Goal: Use online tool/utility: Utilize a website feature to perform a specific function

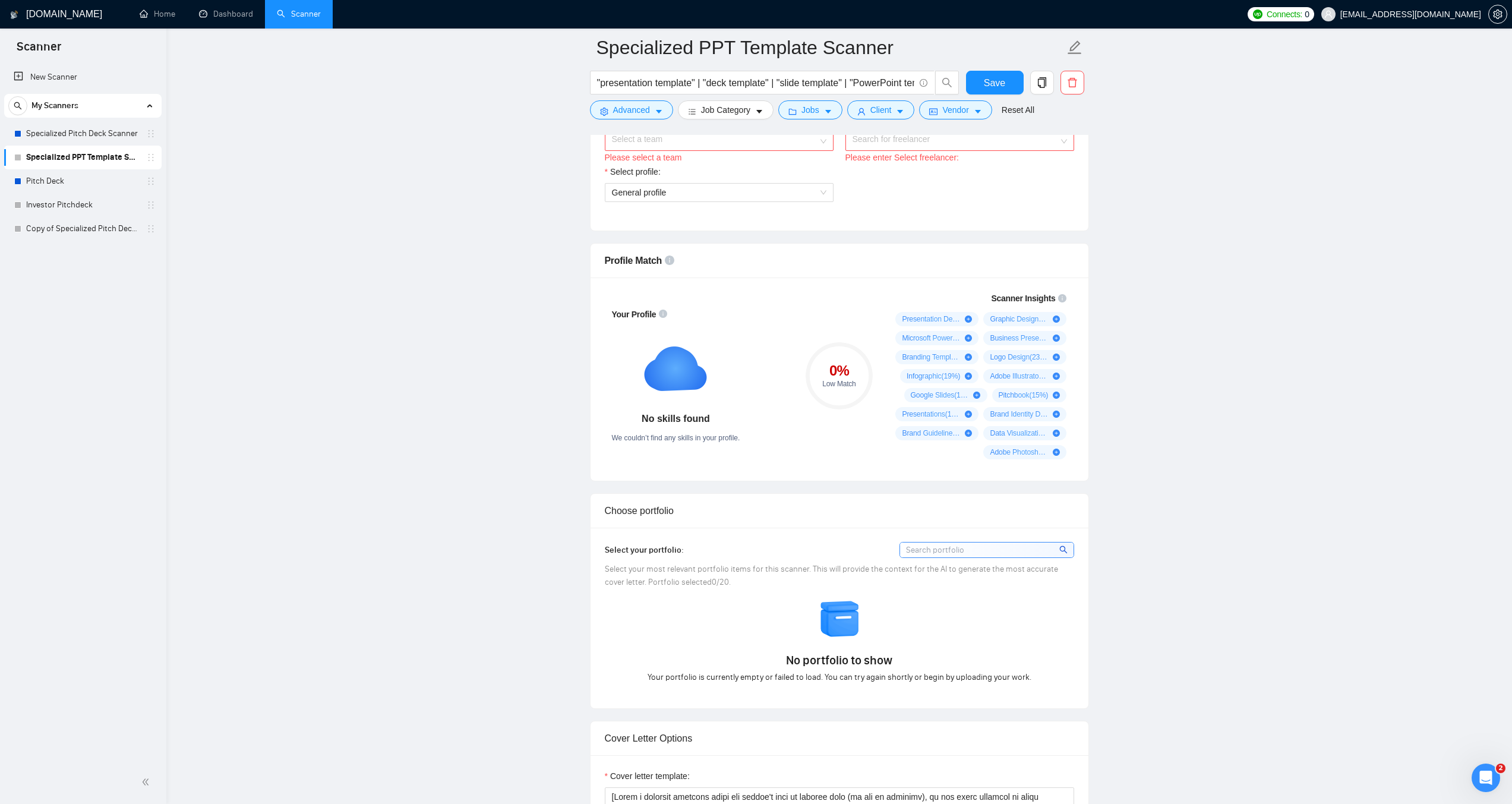
scroll to position [654, 0]
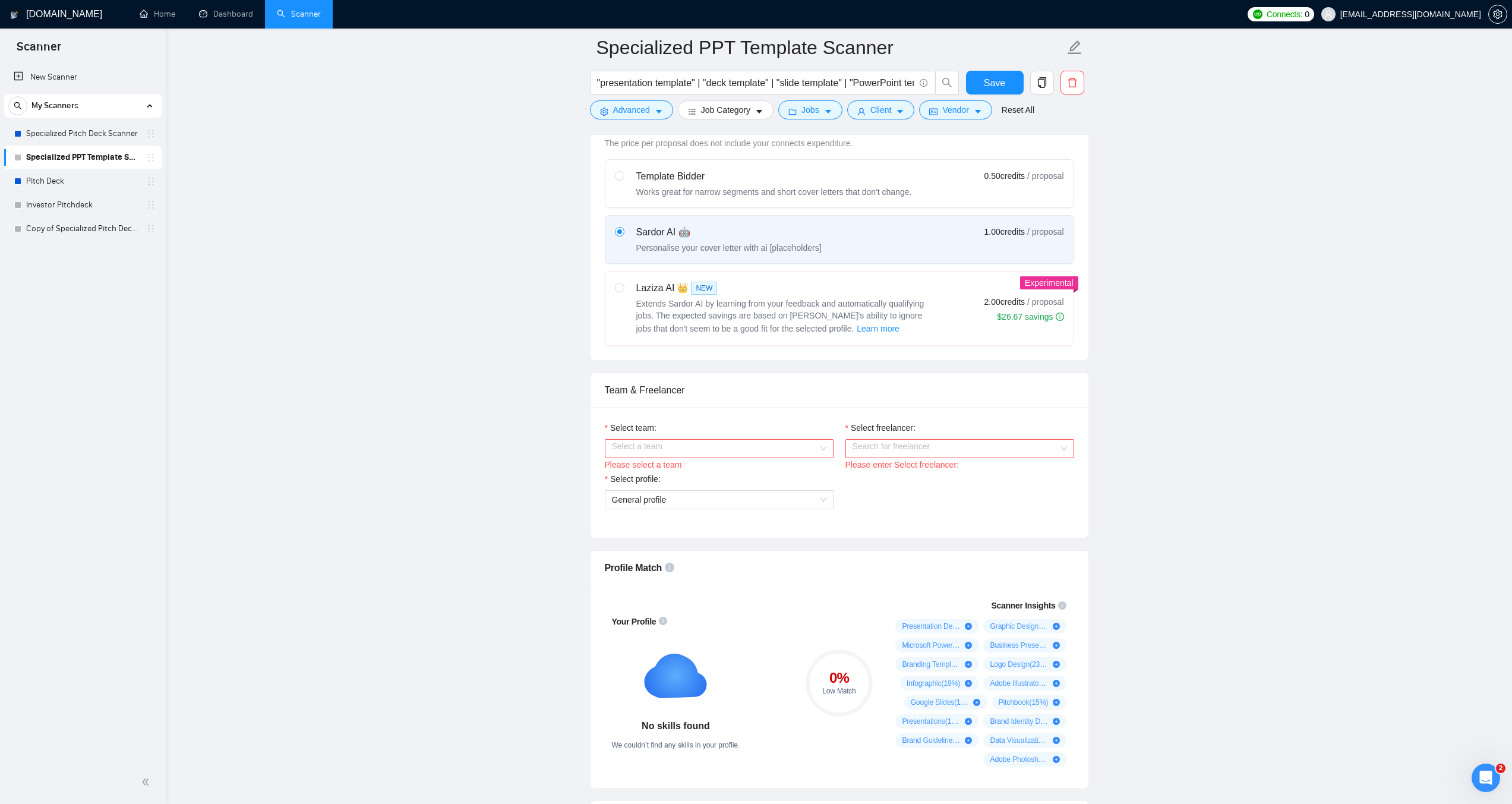
scroll to position [357, 0]
click at [92, 133] on link "Specialized Pitch Deck Scanner" at bounding box center [82, 134] width 113 height 24
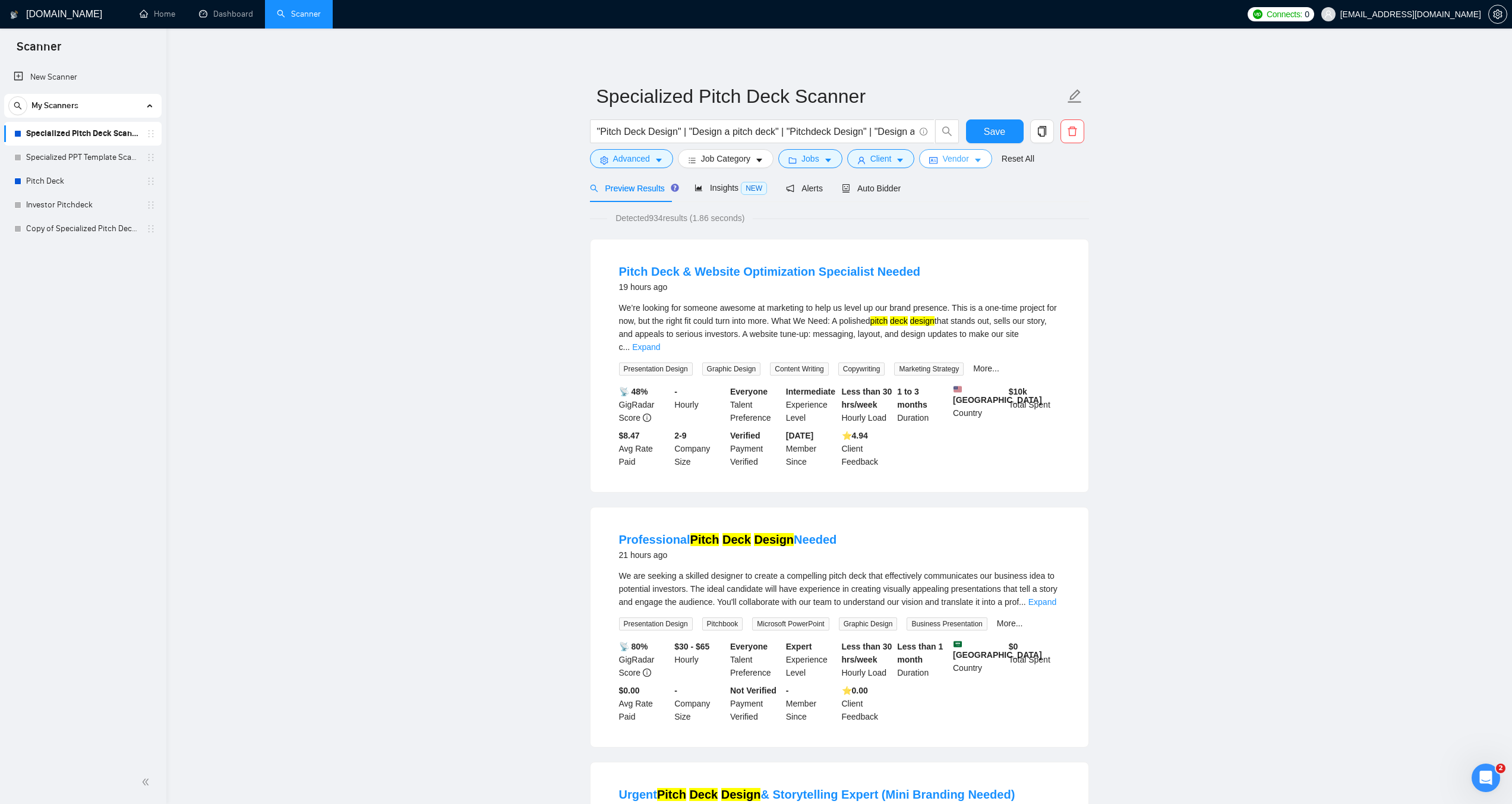
click at [953, 162] on span "Vendor" at bounding box center [955, 159] width 26 height 13
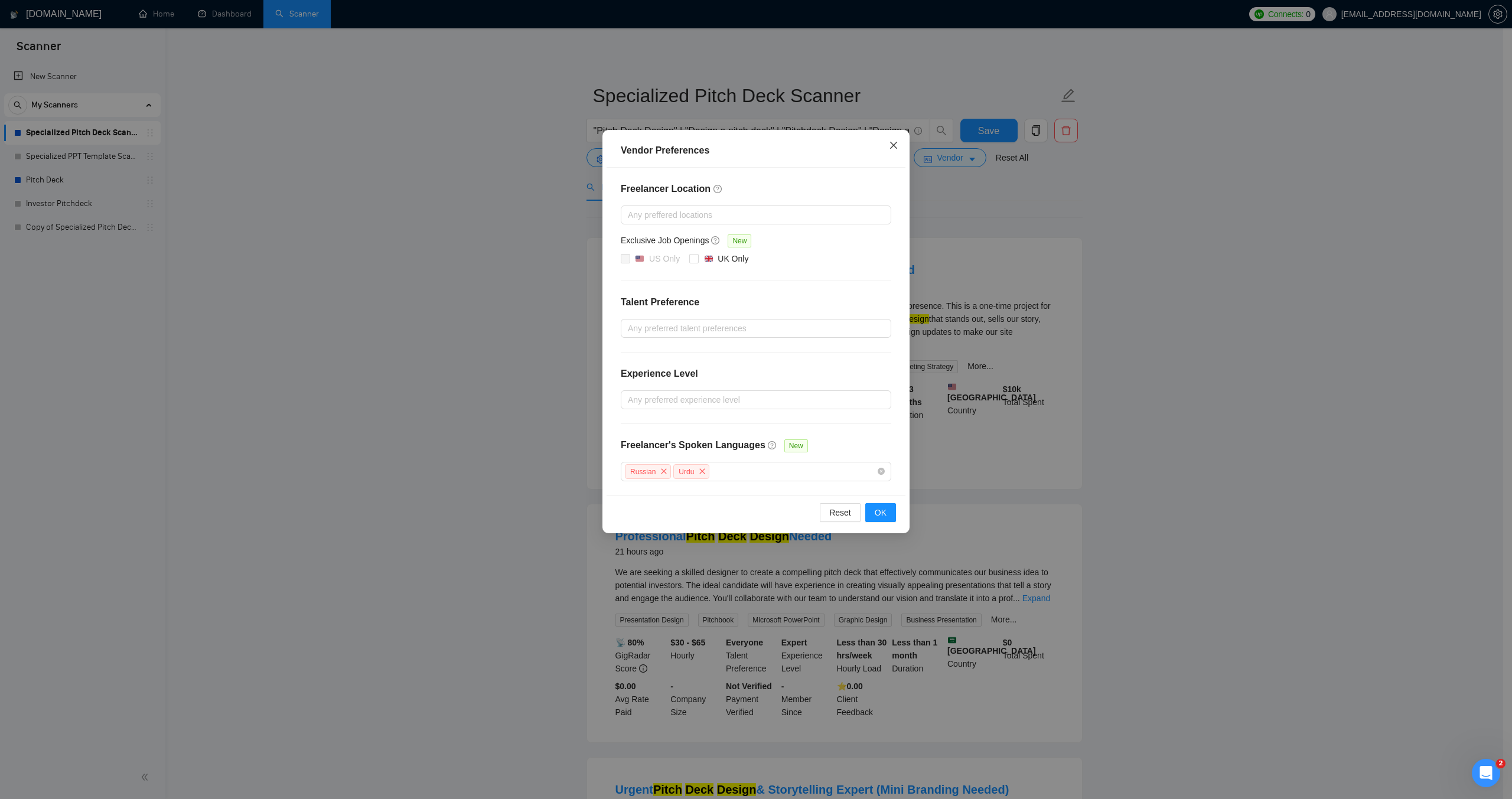
click at [891, 141] on icon "close" at bounding box center [893, 145] width 9 height 9
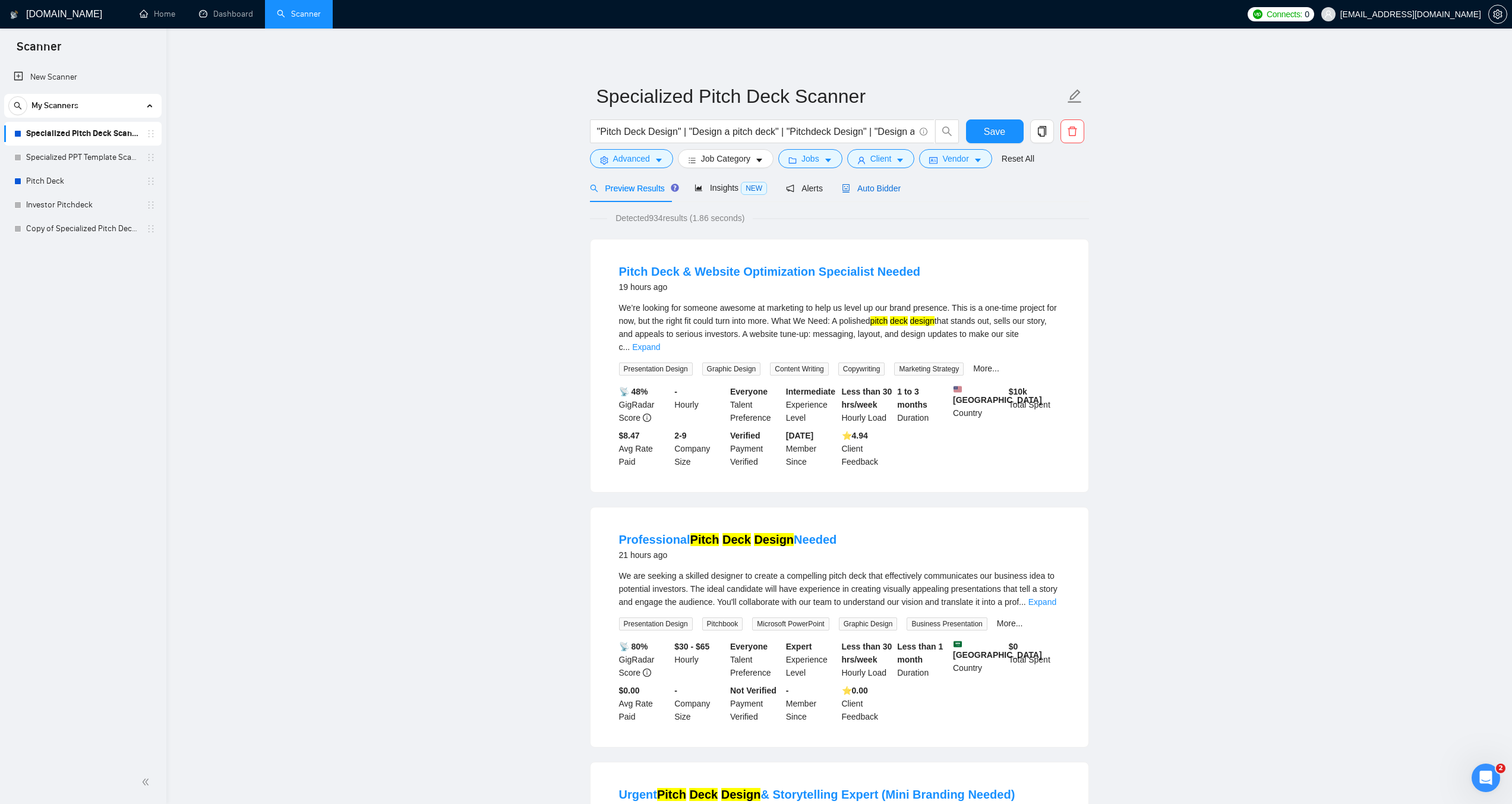
click at [867, 185] on span "Auto Bidder" at bounding box center [871, 188] width 59 height 9
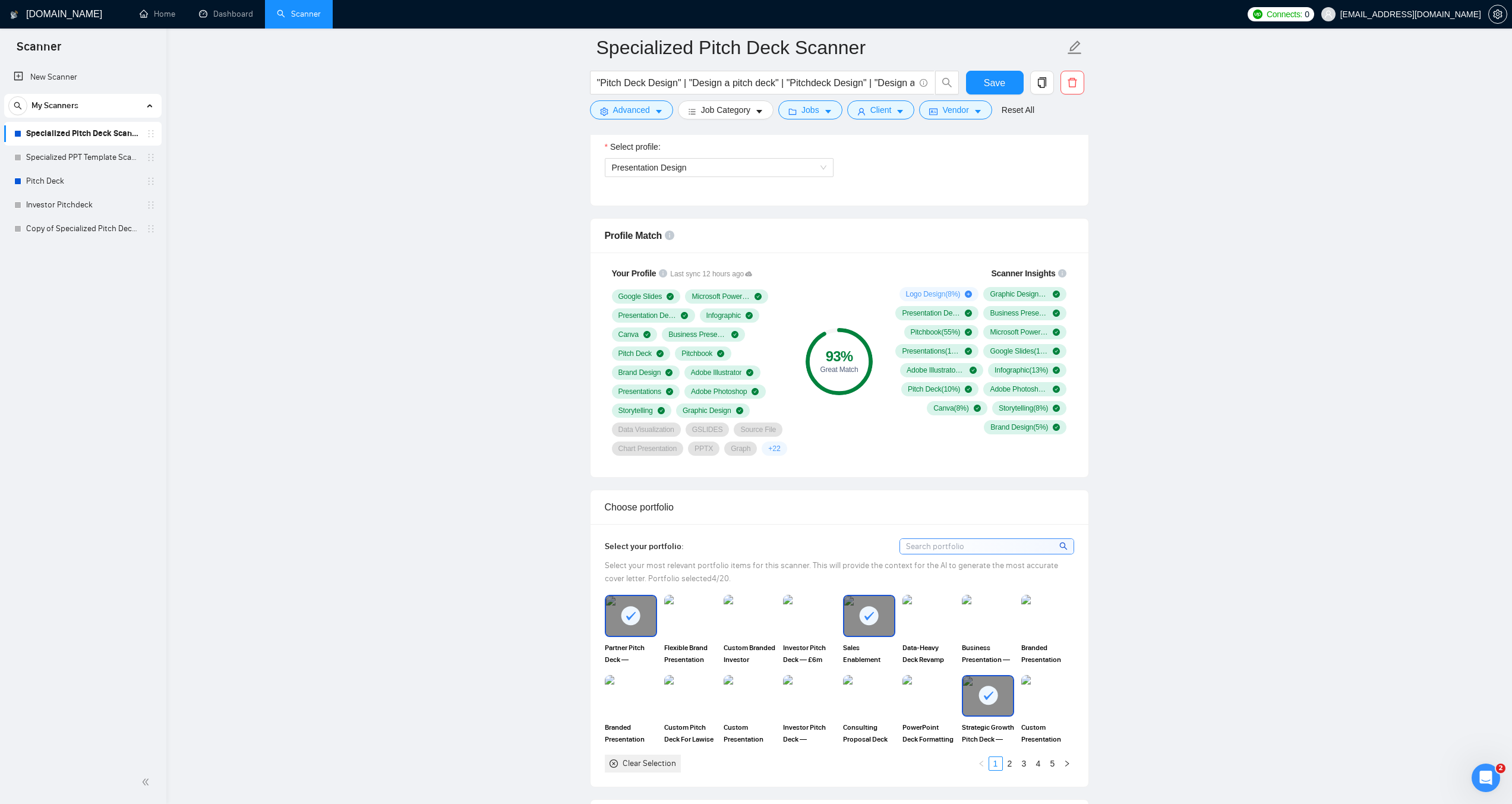
scroll to position [714, 0]
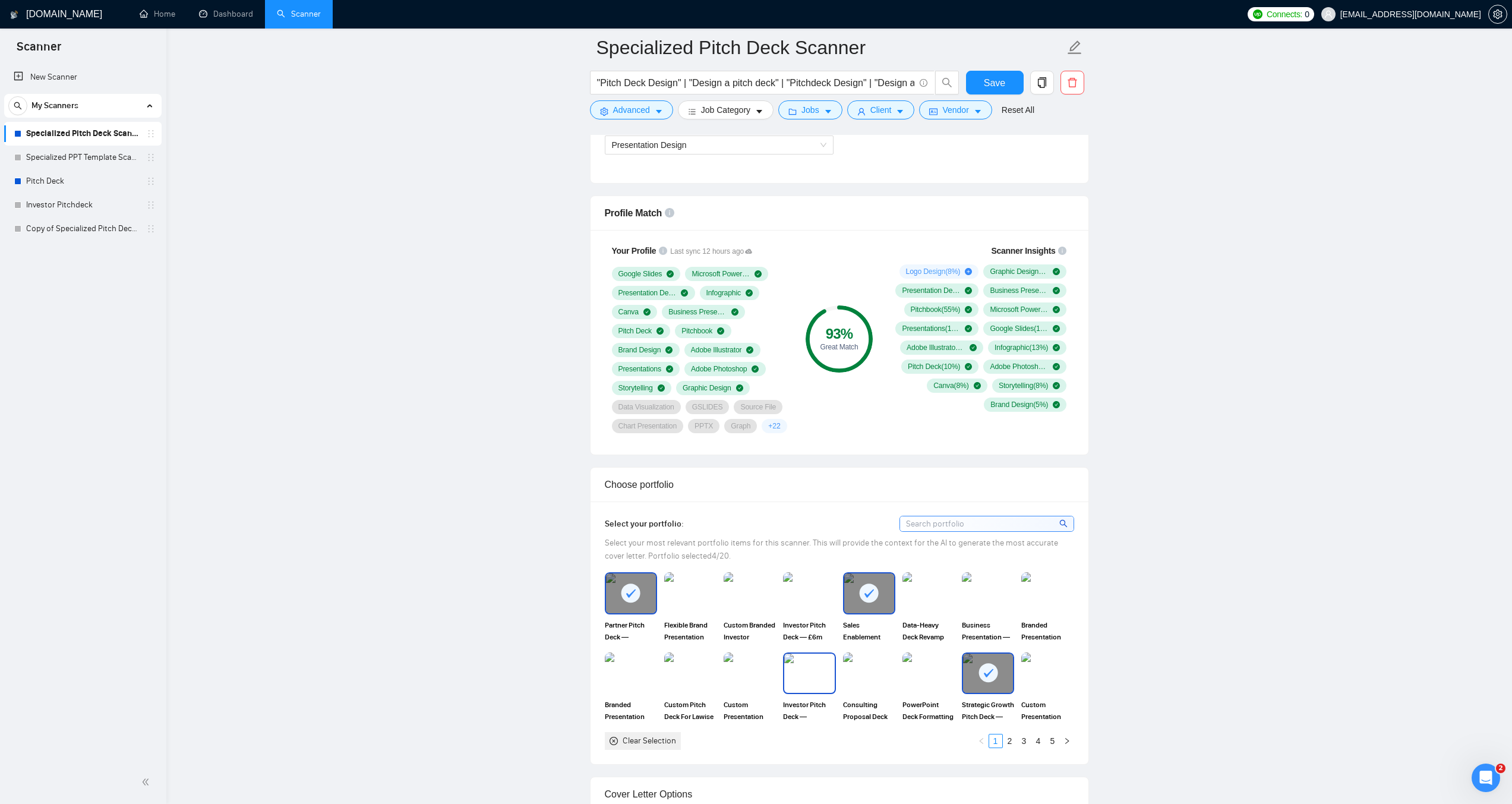
click at [812, 678] on img at bounding box center [809, 674] width 50 height 39
click at [1013, 743] on link "2" at bounding box center [1010, 741] width 13 height 13
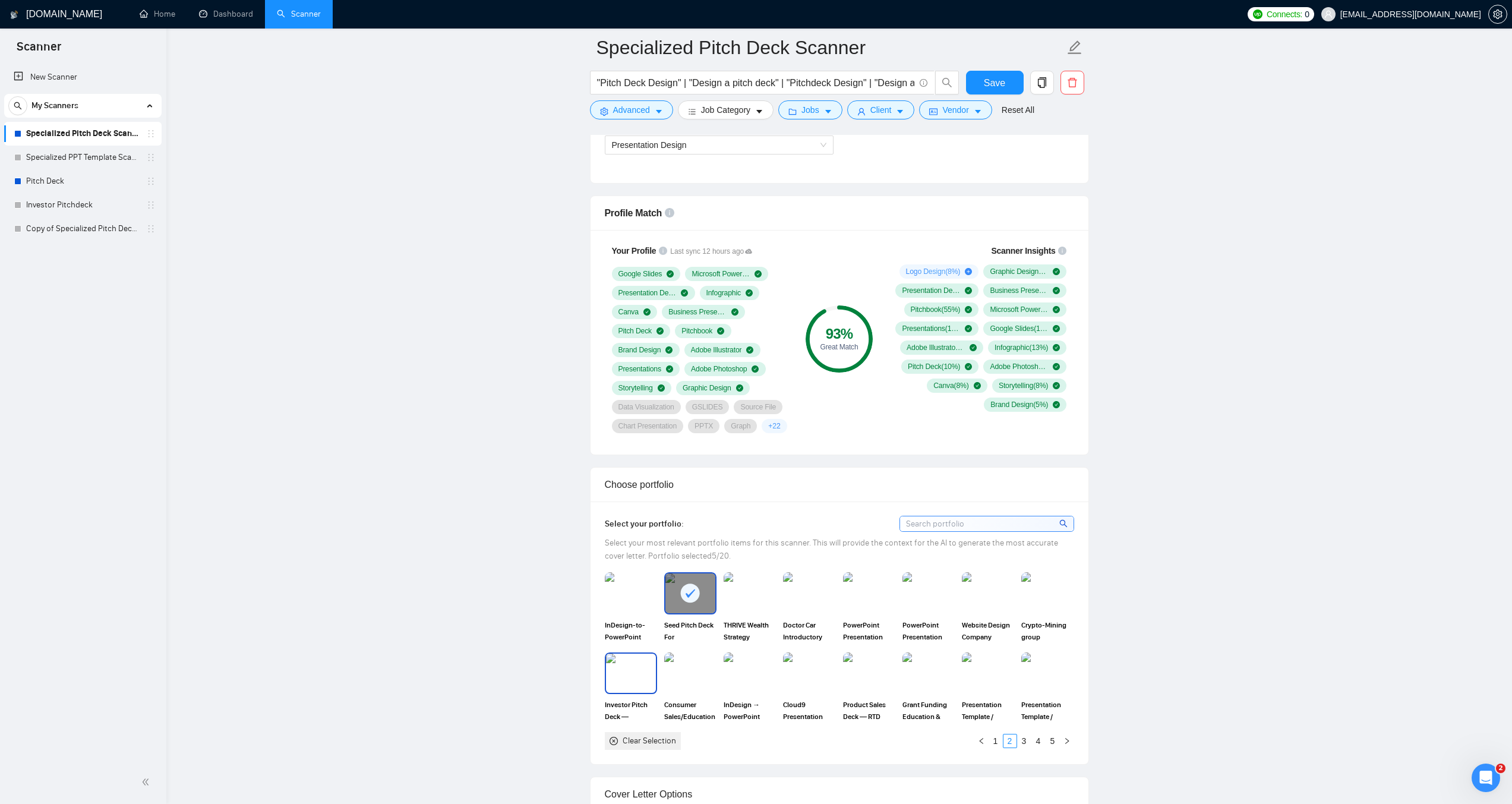
click at [625, 683] on img at bounding box center [631, 674] width 50 height 39
click at [866, 683] on img at bounding box center [869, 674] width 50 height 39
click at [692, 680] on img at bounding box center [690, 674] width 50 height 39
click at [1026, 741] on link "3" at bounding box center [1024, 741] width 13 height 13
click at [620, 604] on img at bounding box center [631, 593] width 50 height 39
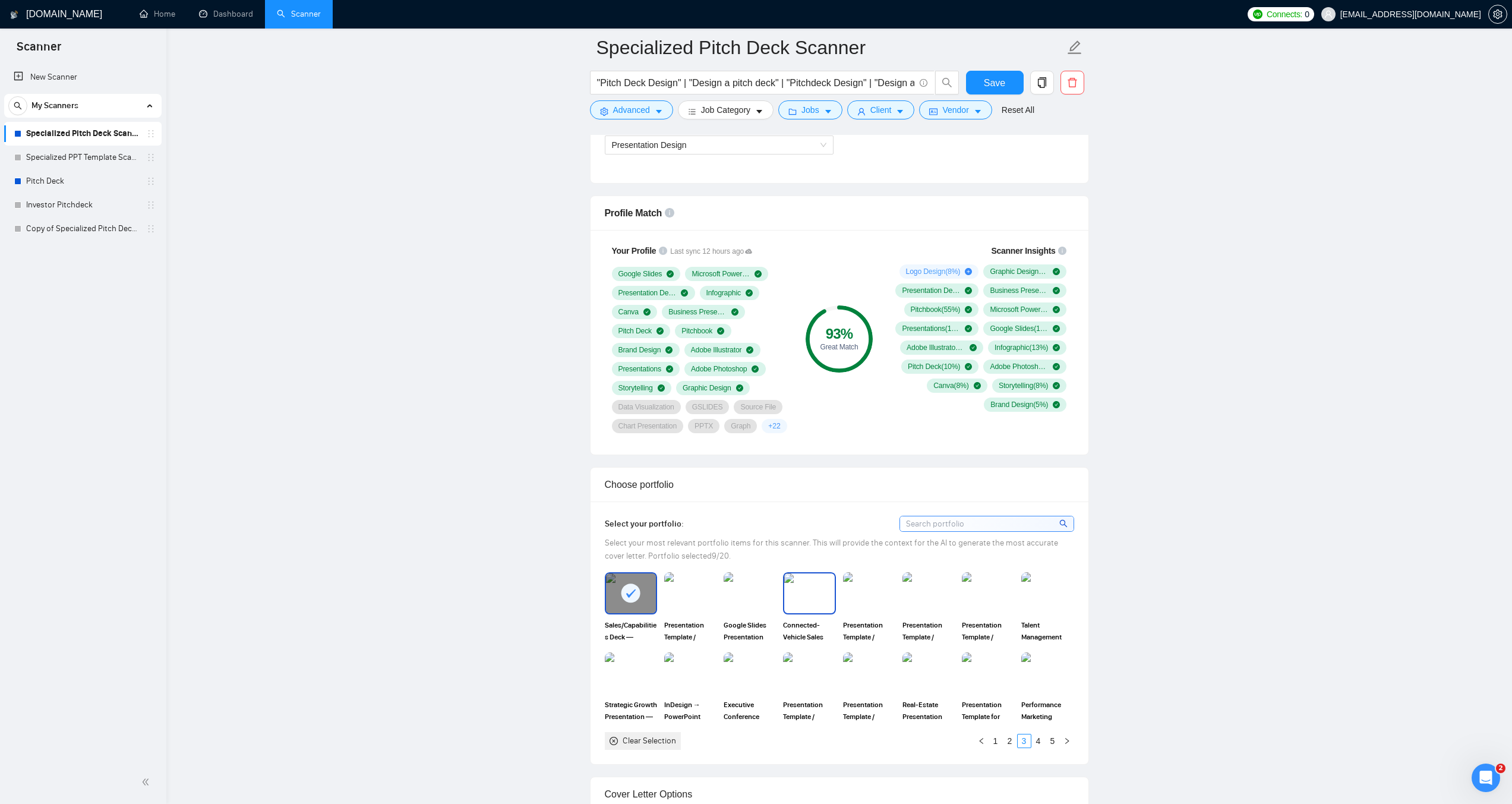
click at [798, 610] on img at bounding box center [809, 593] width 50 height 39
click at [1036, 739] on link "4" at bounding box center [1038, 741] width 13 height 13
click at [685, 611] on img at bounding box center [690, 593] width 50 height 39
click at [630, 661] on img at bounding box center [631, 674] width 50 height 39
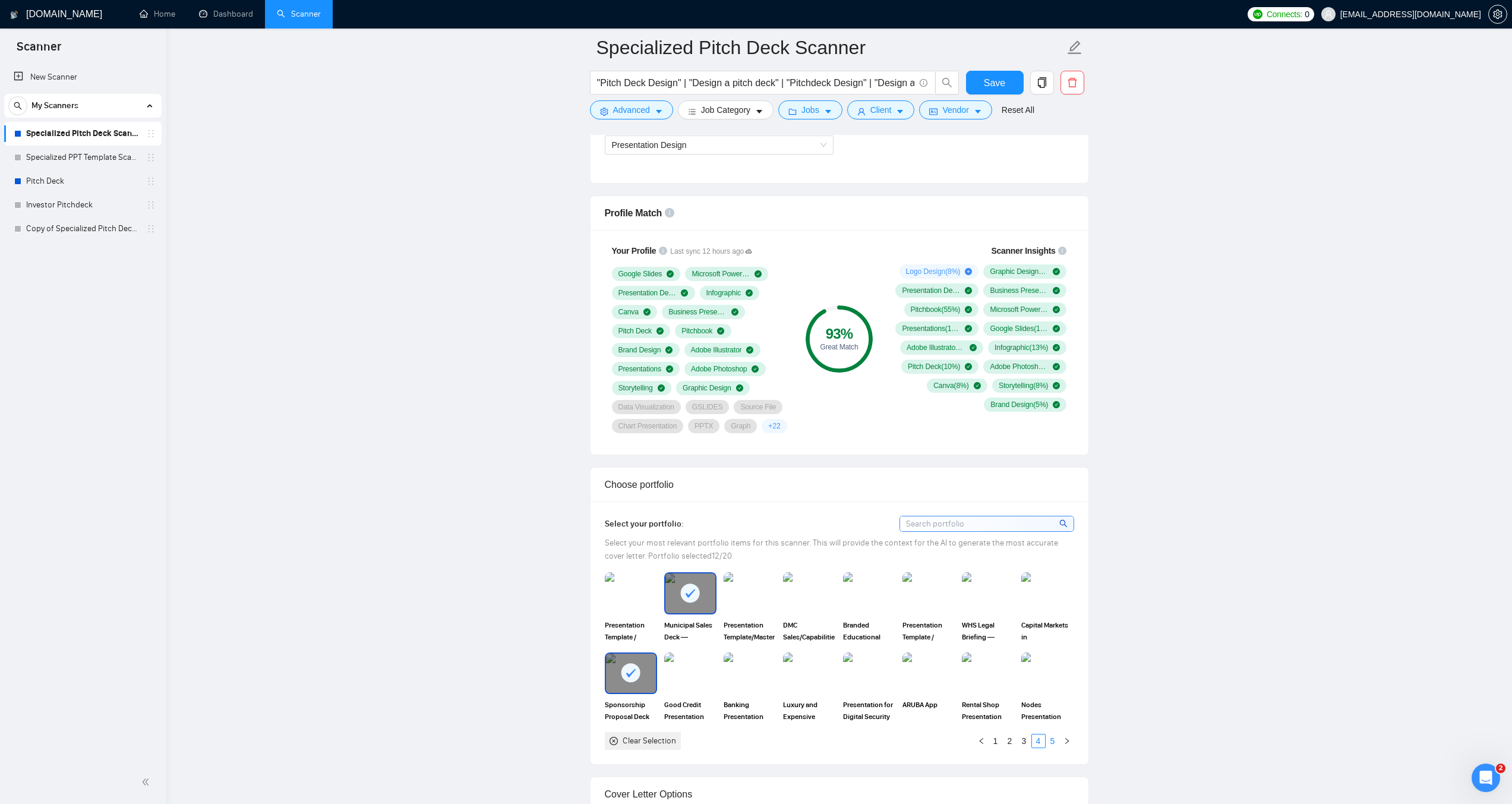
click at [1050, 743] on link "5" at bounding box center [1052, 741] width 13 height 13
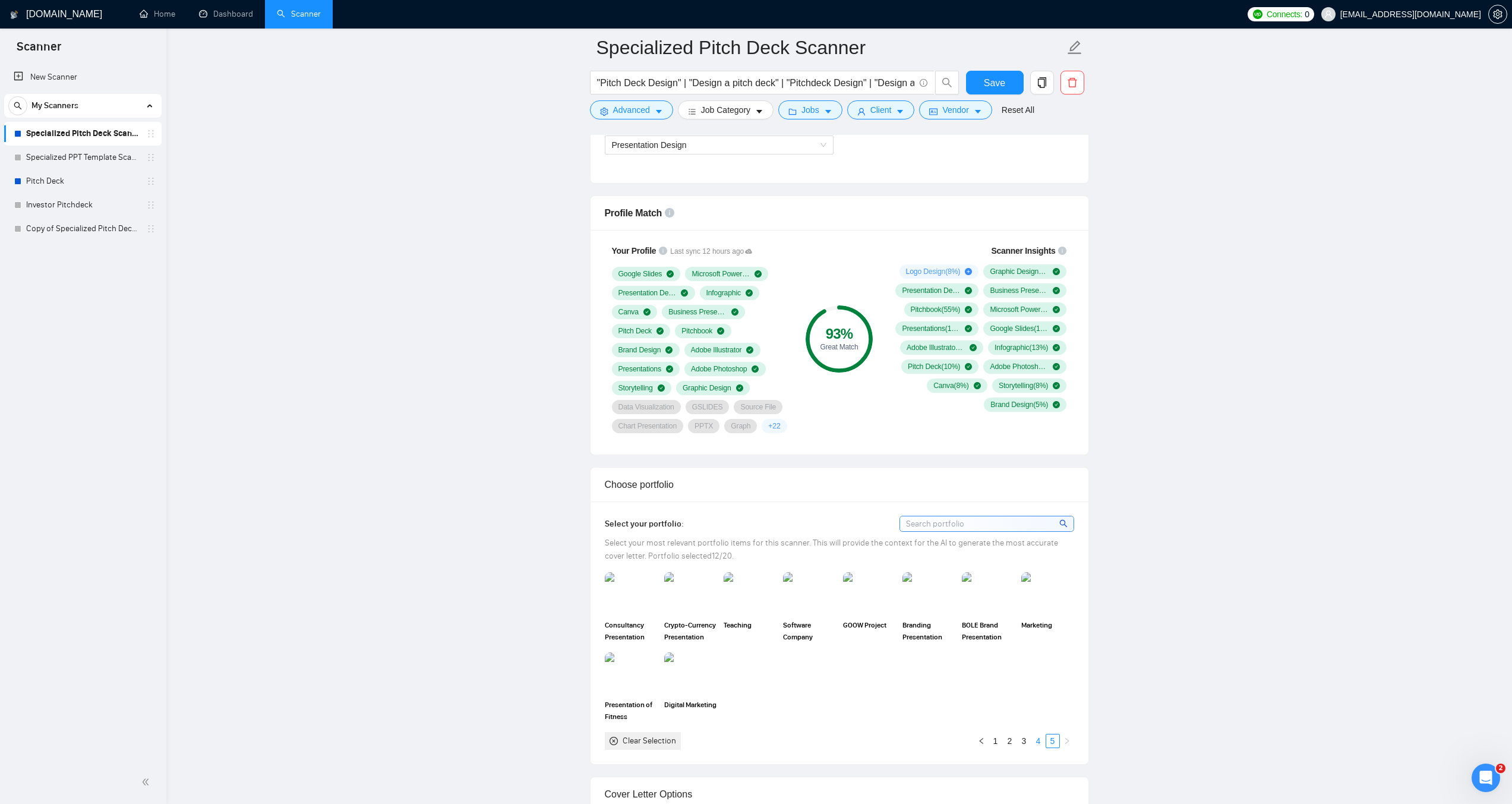
click at [1041, 743] on link "4" at bounding box center [1038, 741] width 13 height 13
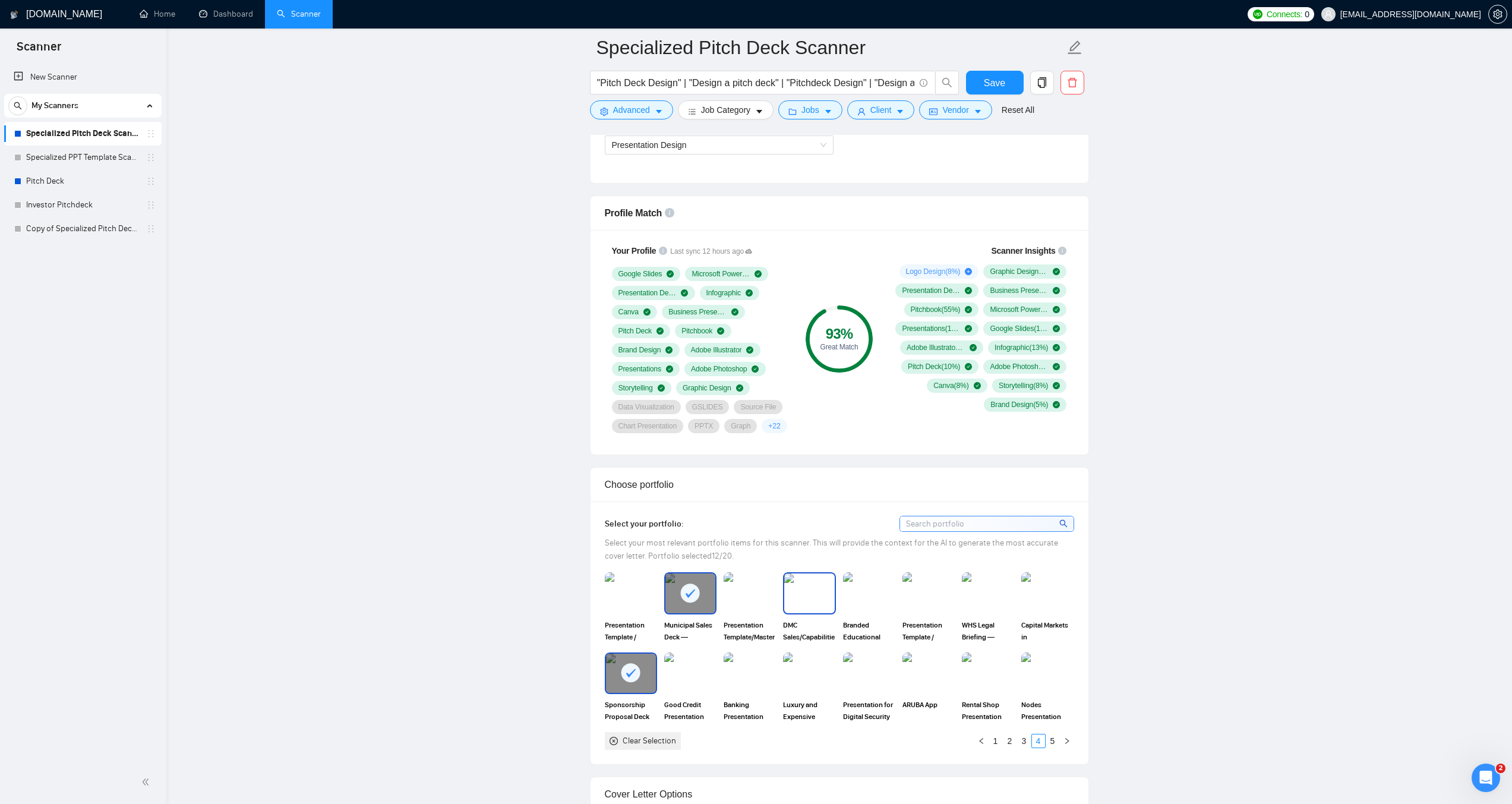
click at [801, 585] on img at bounding box center [809, 593] width 50 height 39
click at [1021, 739] on link "3" at bounding box center [1024, 741] width 13 height 13
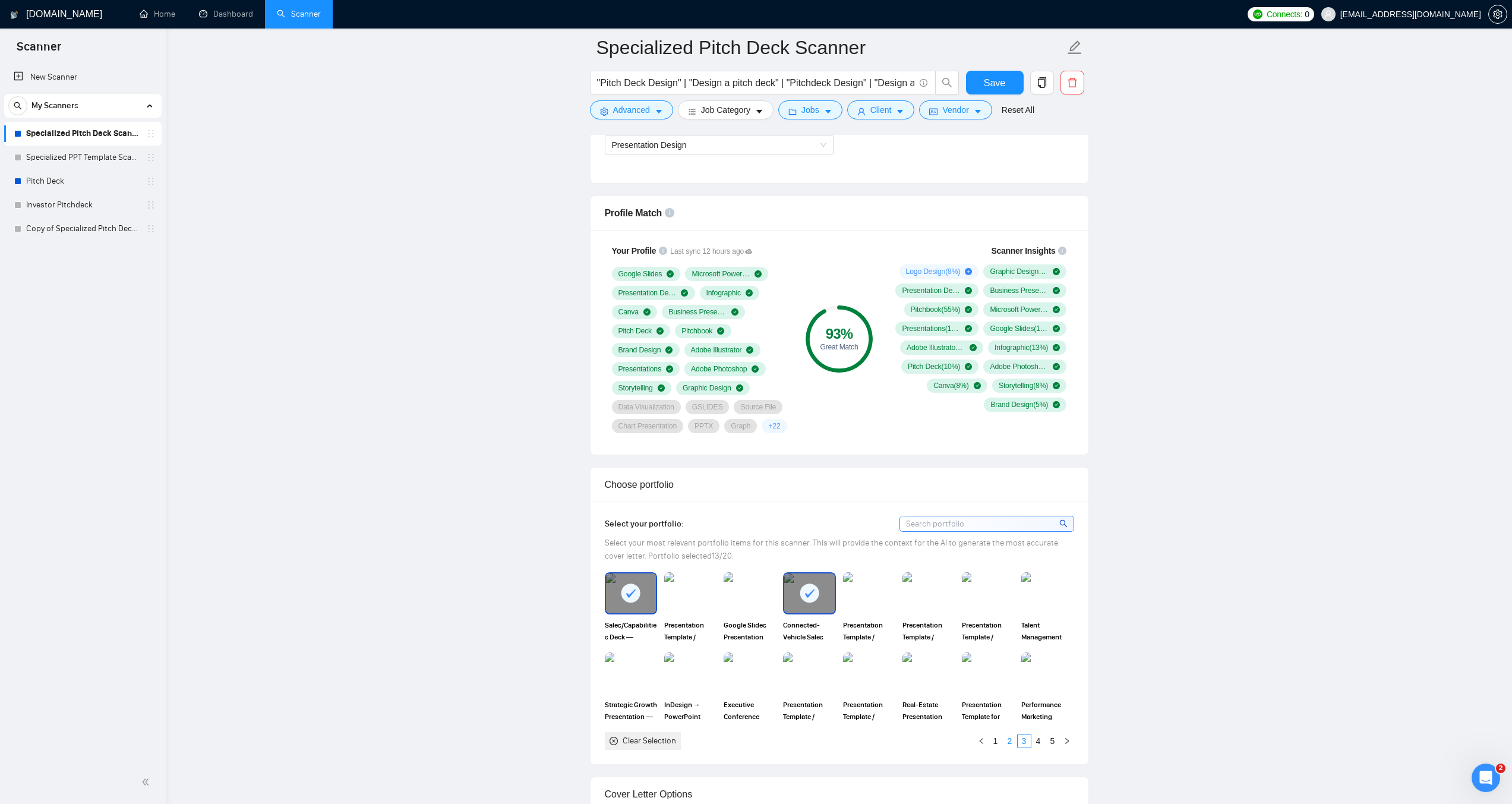
click at [1008, 739] on link "2" at bounding box center [1010, 741] width 13 height 13
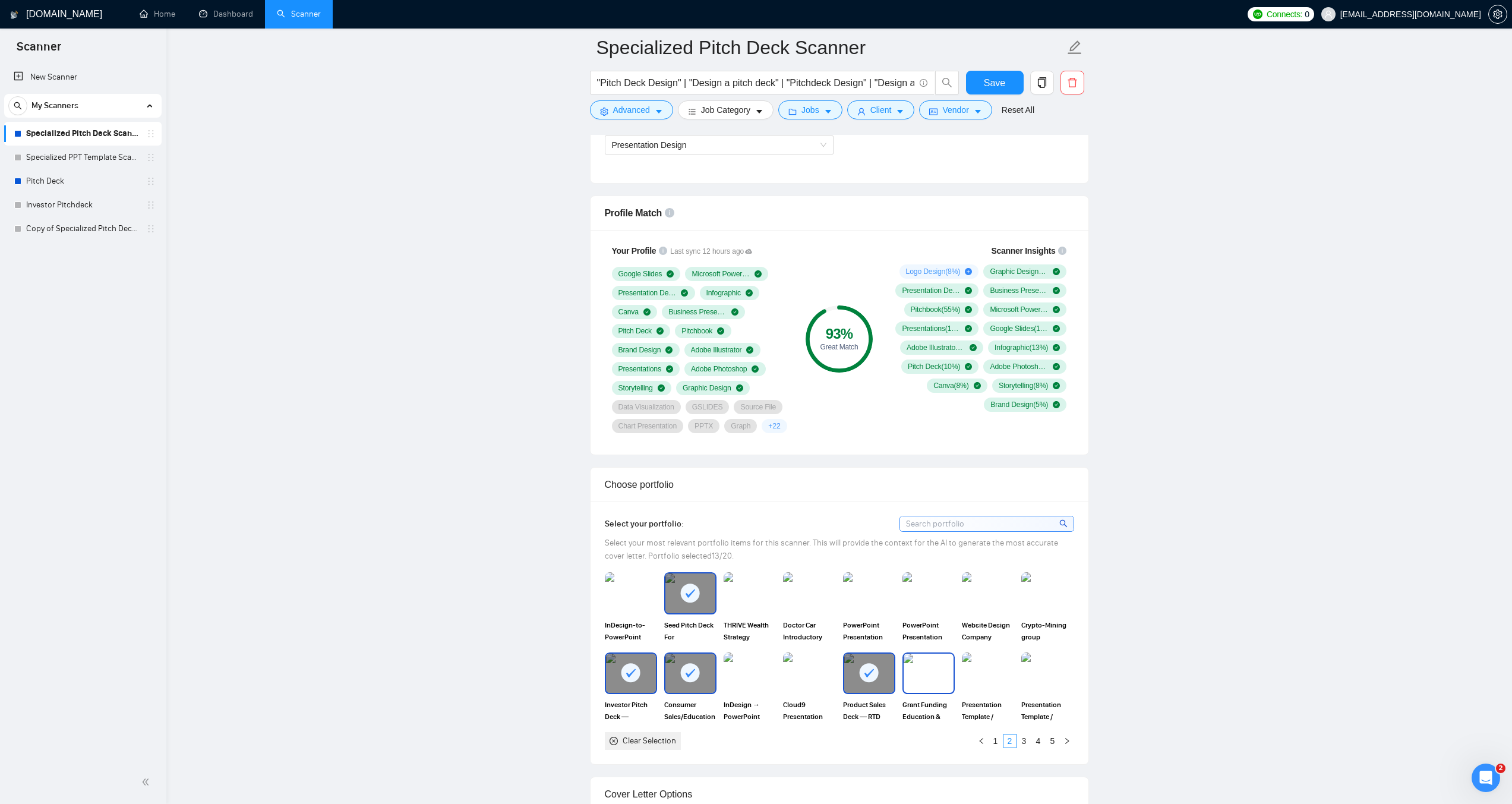
click at [926, 687] on img at bounding box center [928, 674] width 50 height 39
click at [998, 742] on link "1" at bounding box center [995, 741] width 13 height 13
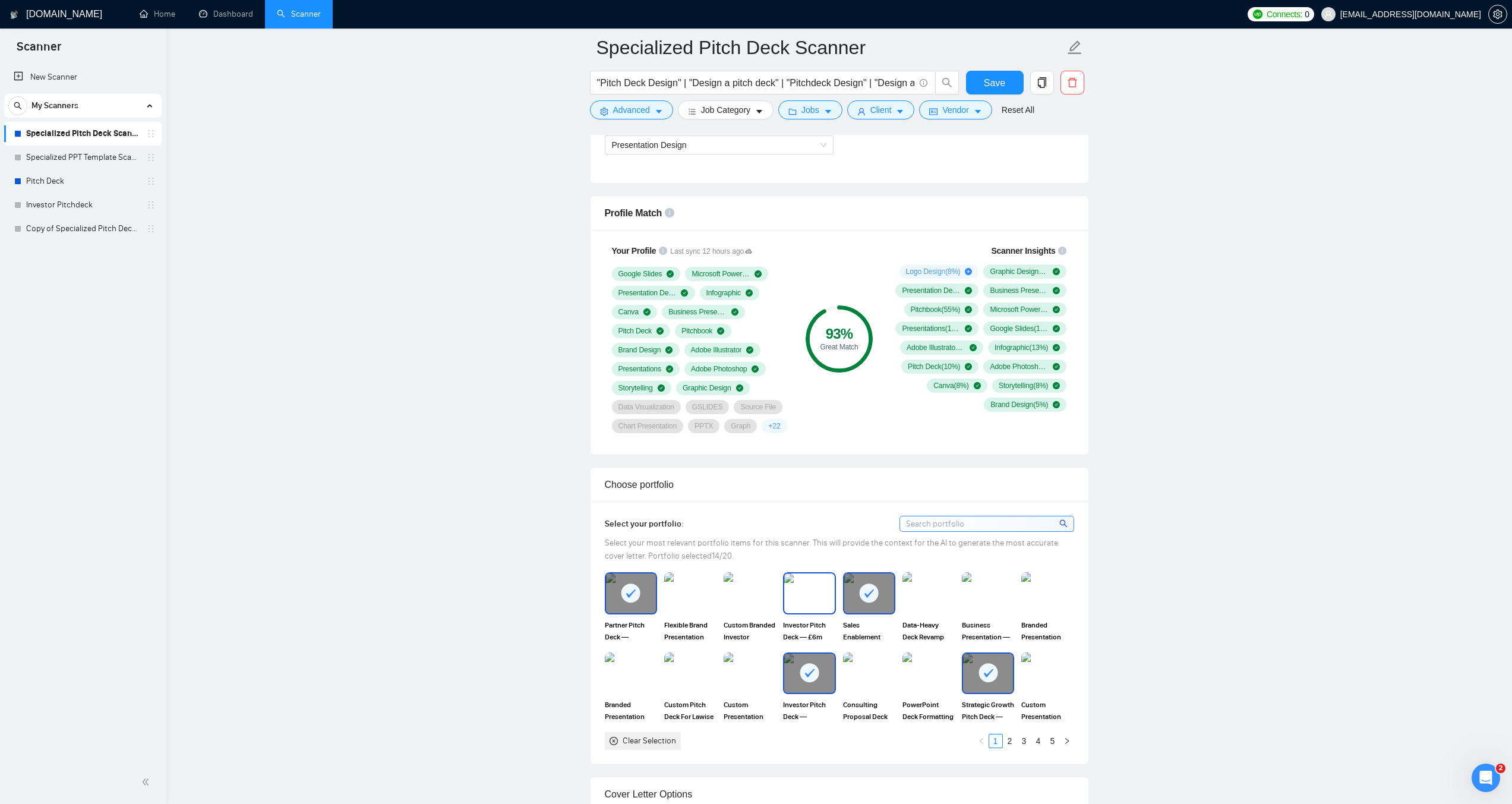
click at [799, 604] on img at bounding box center [809, 593] width 50 height 39
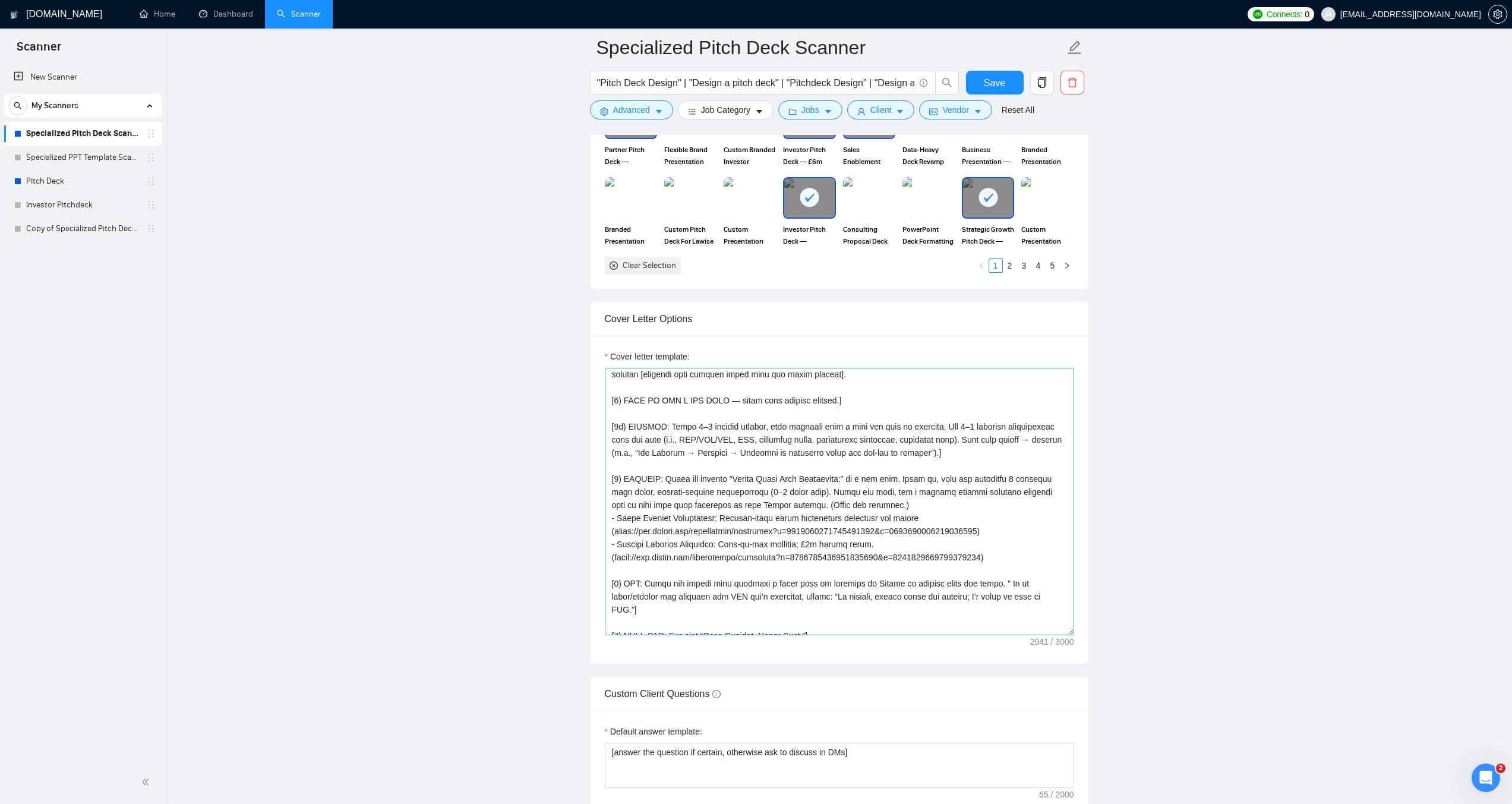
scroll to position [178, 0]
